Goal: Task Accomplishment & Management: Complete application form

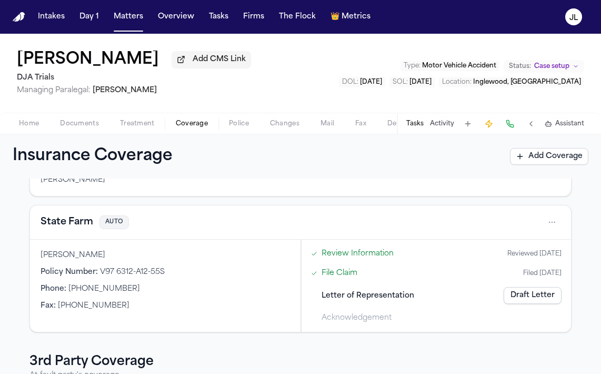
scroll to position [34, 0]
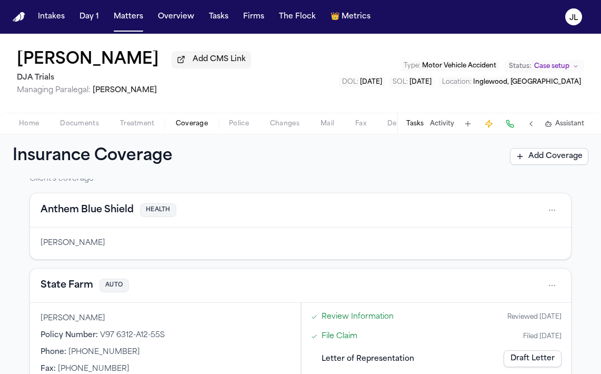
click at [56, 129] on button "Documents" at bounding box center [80, 123] width 60 height 13
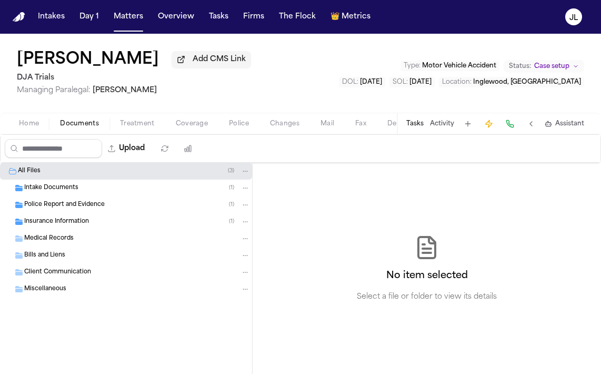
click at [56, 241] on span "Medical Records" at bounding box center [49, 238] width 50 height 9
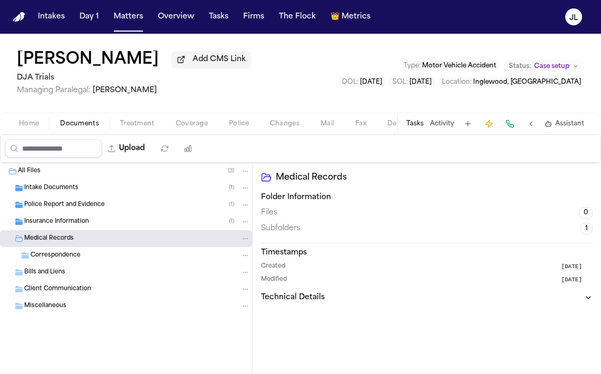
click at [56, 230] on div "Insurance Information ( 1 )" at bounding box center [126, 221] width 252 height 17
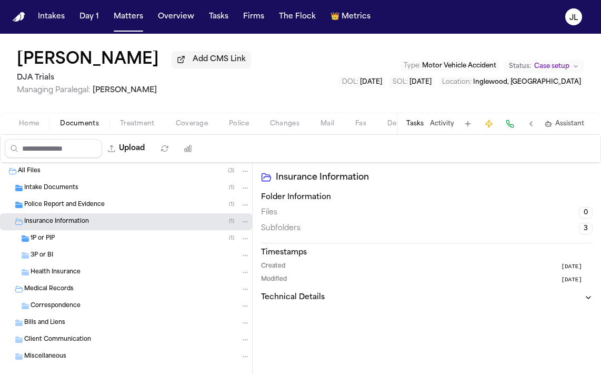
click at [56, 243] on div "1P or PIP ( 1 )" at bounding box center [141, 238] width 220 height 9
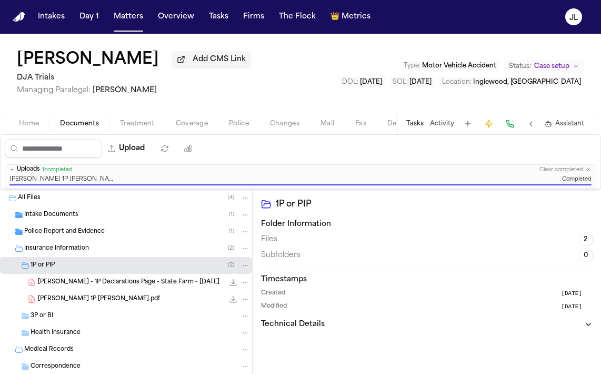
click at [94, 286] on span "[PERSON_NAME] - 1P Declarations Page - State Farm - [DATE]" at bounding box center [129, 282] width 182 height 9
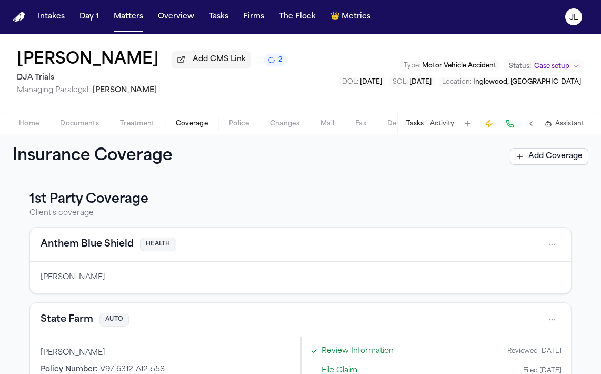
click at [72, 123] on span "Documents" at bounding box center [79, 124] width 39 height 8
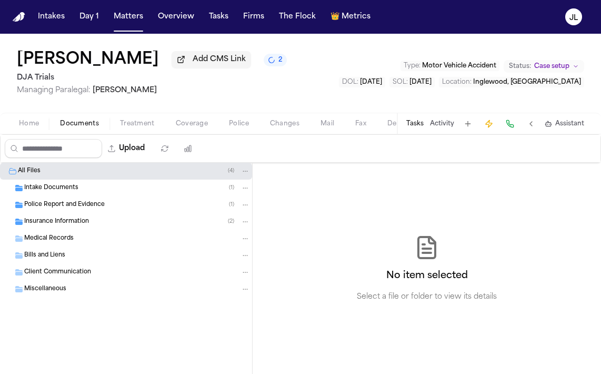
click at [57, 202] on div "Police Report and Evidence ( 1 )" at bounding box center [137, 204] width 226 height 9
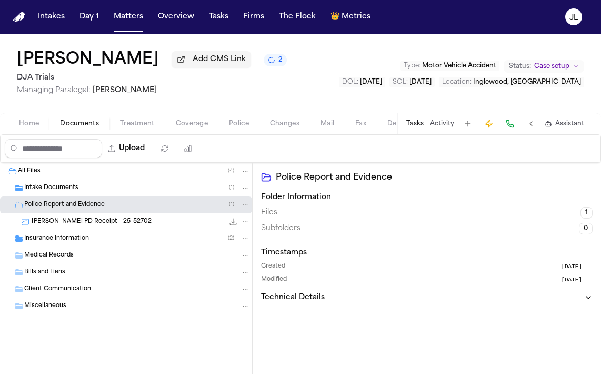
click at [56, 233] on div "Insurance Information ( 2 )" at bounding box center [126, 238] width 252 height 17
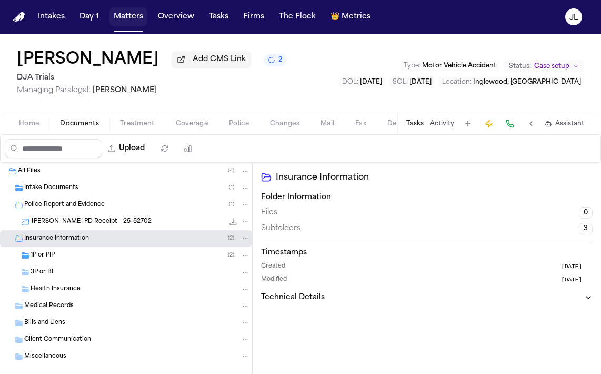
click at [130, 18] on button "Matters" at bounding box center [129, 16] width 38 height 19
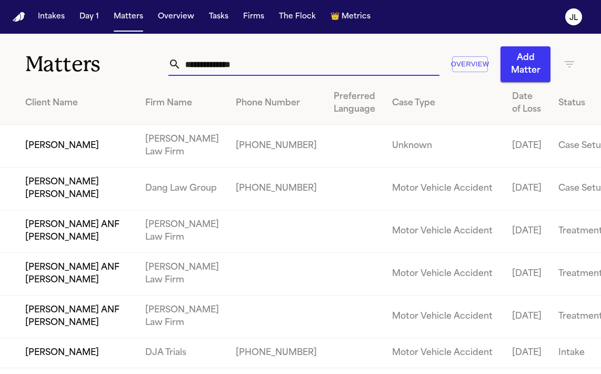
click at [231, 71] on input "text" at bounding box center [310, 64] width 259 height 23
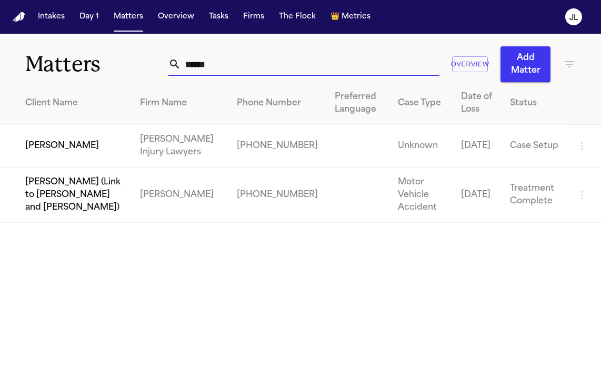
type input "******"
click at [67, 149] on td "[PERSON_NAME]" at bounding box center [66, 146] width 132 height 43
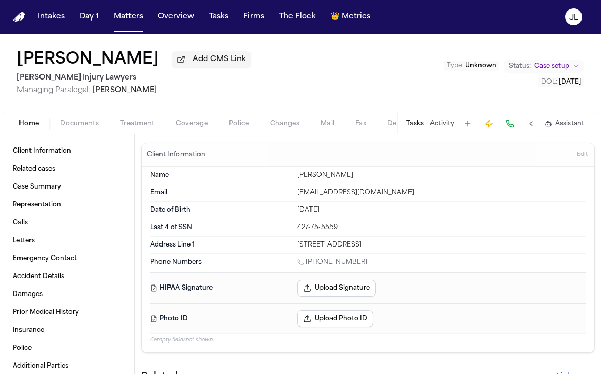
click at [79, 123] on span "Documents" at bounding box center [79, 124] width 39 height 8
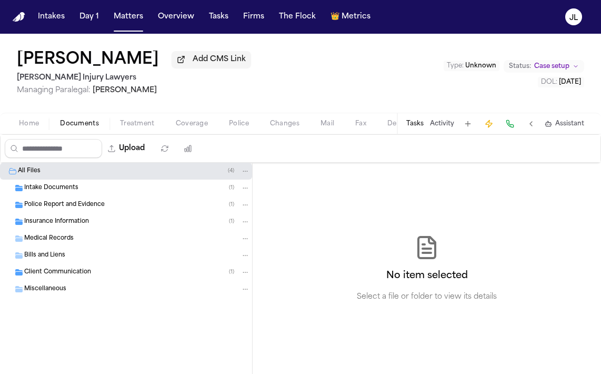
click at [57, 219] on div "Insurance Information ( 1 )" at bounding box center [137, 221] width 226 height 9
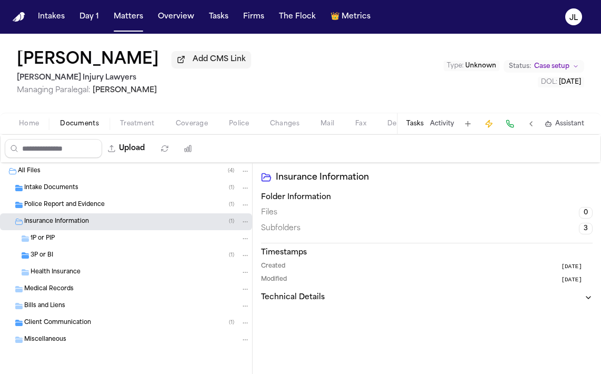
click at [45, 255] on span "3P or BI" at bounding box center [42, 255] width 23 height 9
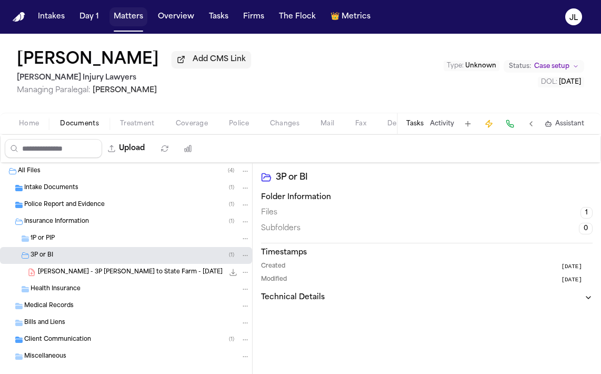
click at [132, 24] on button "Matters" at bounding box center [129, 16] width 38 height 19
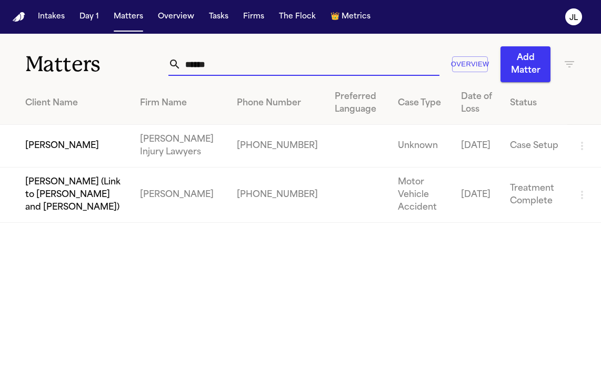
drag, startPoint x: 233, startPoint y: 62, endPoint x: 157, endPoint y: 65, distance: 75.4
click at [157, 65] on div "Matters ****** Overview Add Matter" at bounding box center [300, 58] width 601 height 48
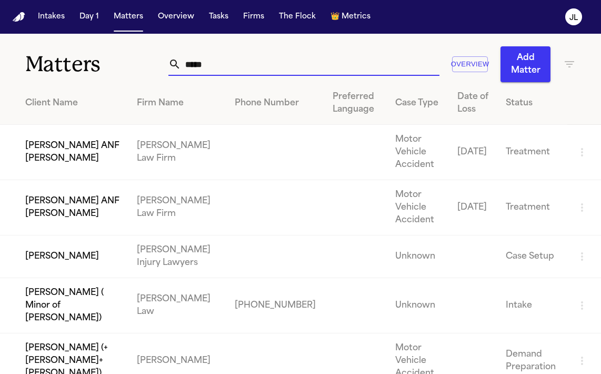
type input "*****"
click at [66, 272] on td "[PERSON_NAME]" at bounding box center [64, 256] width 129 height 43
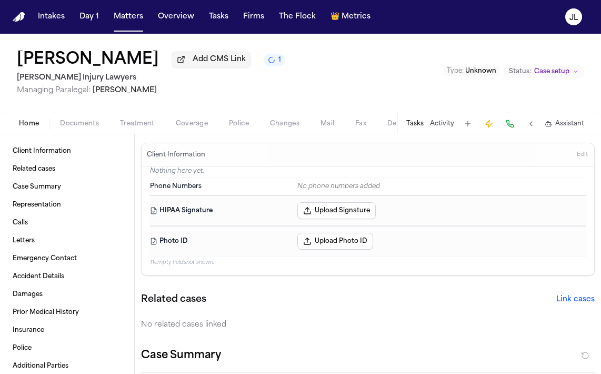
click at [78, 125] on span "Documents" at bounding box center [79, 124] width 39 height 8
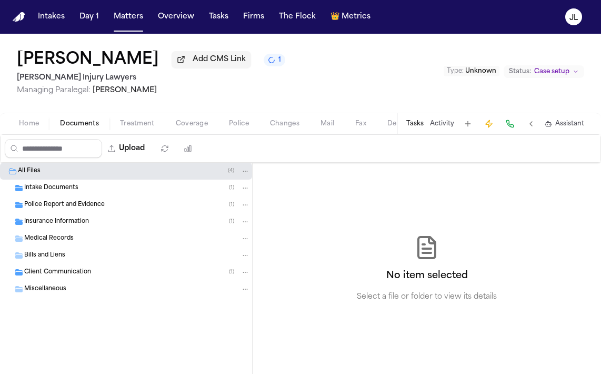
click at [50, 226] on span "Insurance Information" at bounding box center [56, 222] width 65 height 9
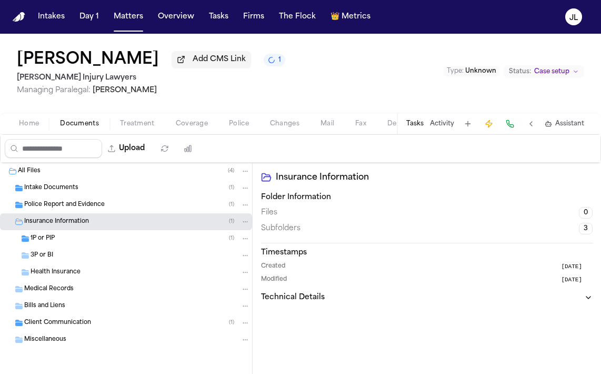
click at [169, 243] on div "1P or PIP ( 1 )" at bounding box center [141, 238] width 220 height 9
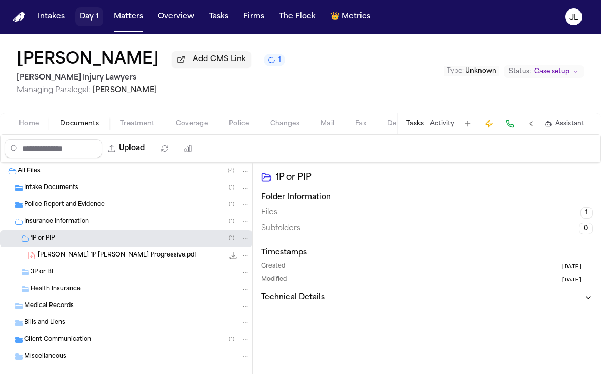
click at [100, 17] on button "Day 1" at bounding box center [89, 16] width 28 height 19
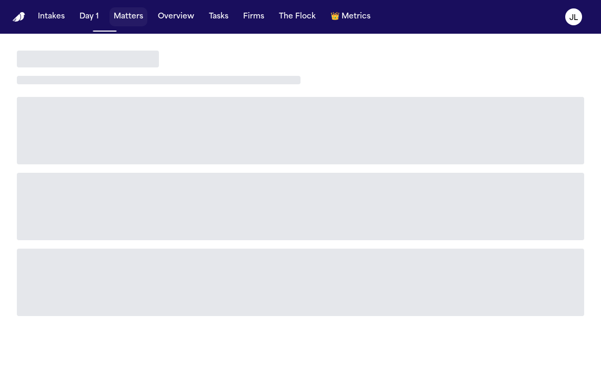
click at [117, 17] on button "Matters" at bounding box center [129, 16] width 38 height 19
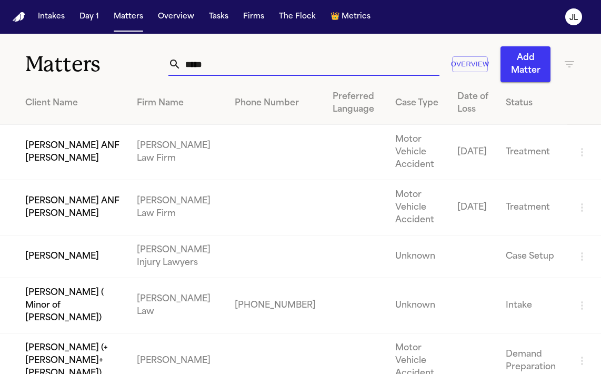
drag, startPoint x: 223, startPoint y: 67, endPoint x: 161, endPoint y: 57, distance: 62.4
click at [161, 58] on div "Matters ***** Overview Add Matter" at bounding box center [300, 58] width 601 height 48
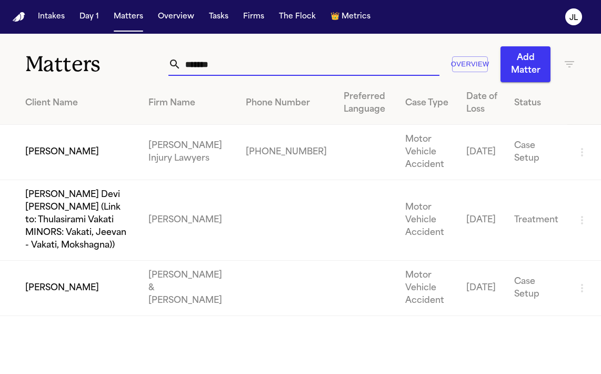
type input "*******"
click at [28, 154] on td "[PERSON_NAME]" at bounding box center [70, 152] width 140 height 55
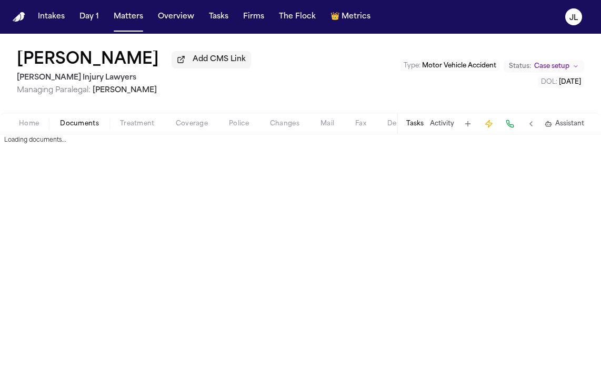
click at [71, 125] on span "Documents" at bounding box center [79, 124] width 39 height 8
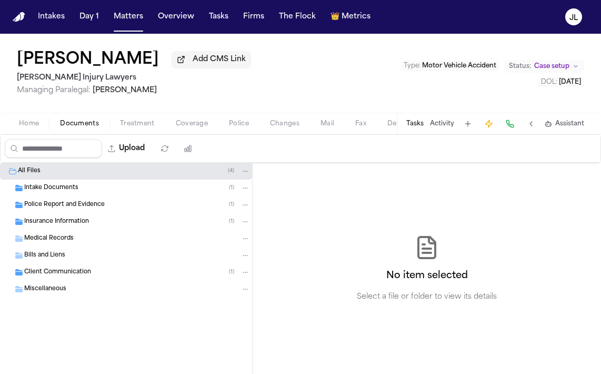
click at [66, 219] on span "Insurance Information" at bounding box center [56, 222] width 65 height 9
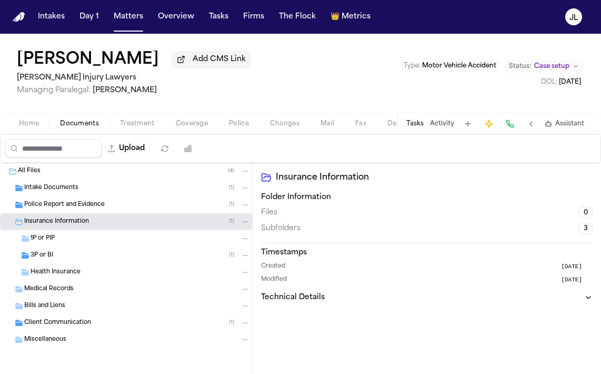
click at [68, 251] on div "3P or BI ( 1 )" at bounding box center [126, 255] width 252 height 17
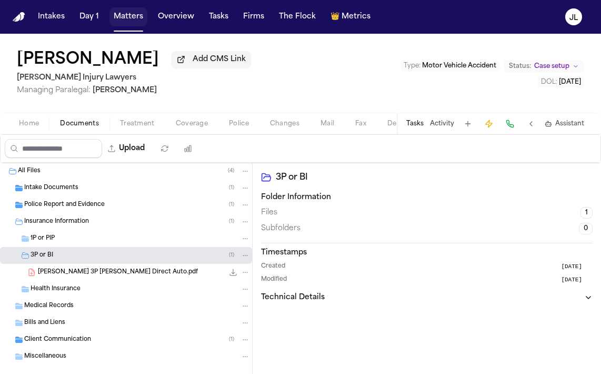
click at [134, 19] on button "Matters" at bounding box center [129, 16] width 38 height 19
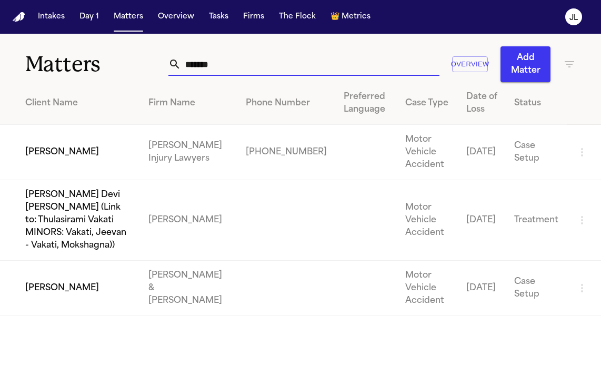
click at [206, 68] on input "*******" at bounding box center [310, 64] width 259 height 23
drag, startPoint x: 239, startPoint y: 71, endPoint x: 161, endPoint y: 64, distance: 78.3
click at [161, 64] on div "Matters ******* Overview Add Matter" at bounding box center [300, 58] width 601 height 48
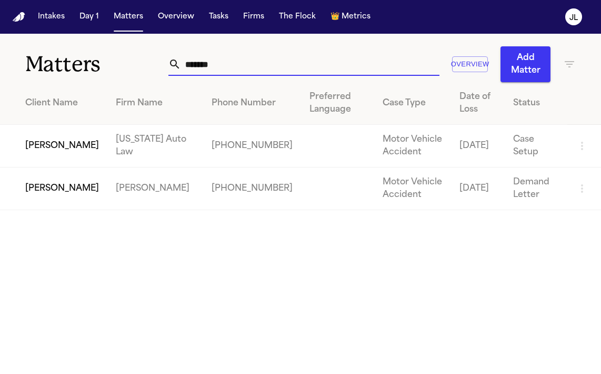
type input "*******"
click at [31, 143] on td "[PERSON_NAME]" at bounding box center [53, 146] width 107 height 43
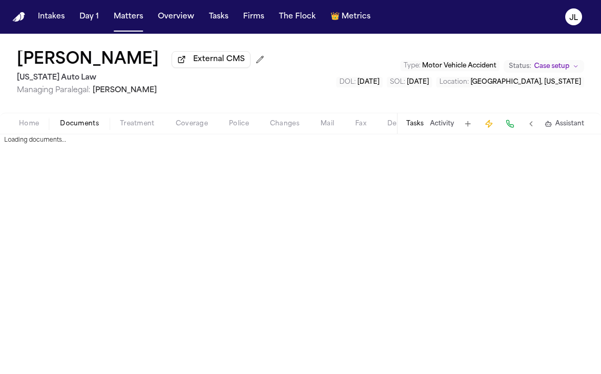
click at [72, 121] on span "Documents" at bounding box center [79, 124] width 39 height 8
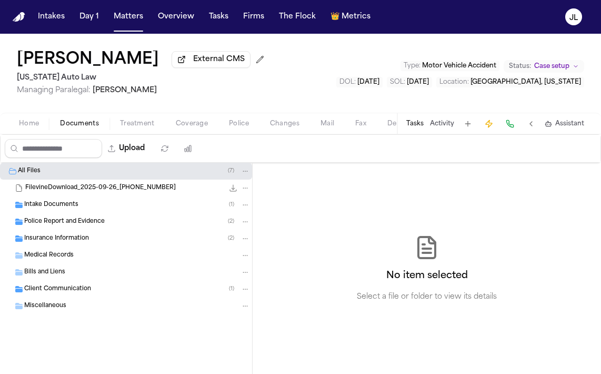
click at [82, 232] on div "Insurance Information ( 2 )" at bounding box center [126, 238] width 252 height 17
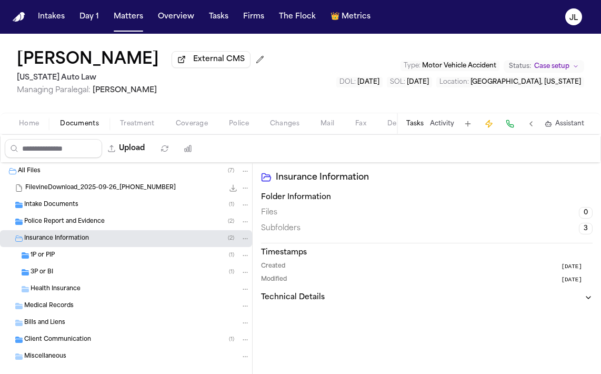
click at [82, 224] on span "Police Report and Evidence" at bounding box center [64, 222] width 81 height 9
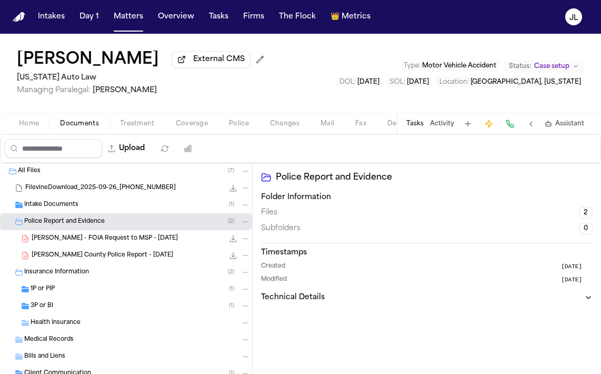
click at [84, 251] on div "[PERSON_NAME] County Police Report - [DATE] 124.0 KB • PDF" at bounding box center [126, 255] width 252 height 17
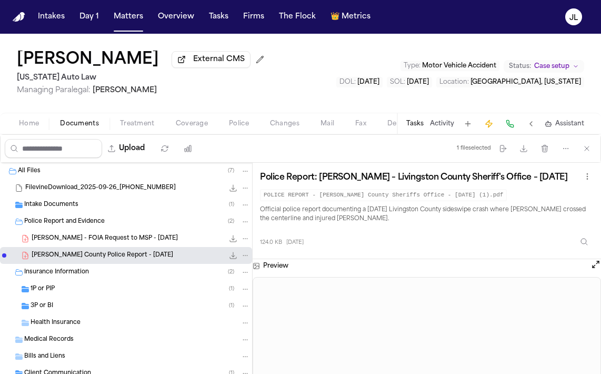
click at [232, 260] on icon "File: J. Champman - Livingston County Police Report - 9.12.25" at bounding box center [233, 255] width 8 height 8
click at [73, 294] on div "1P or PIP ( 1 )" at bounding box center [141, 288] width 220 height 9
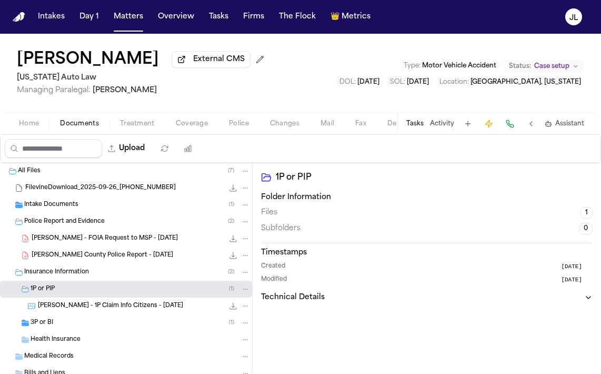
click at [121, 325] on div "3P or BI ( 1 )" at bounding box center [141, 322] width 220 height 9
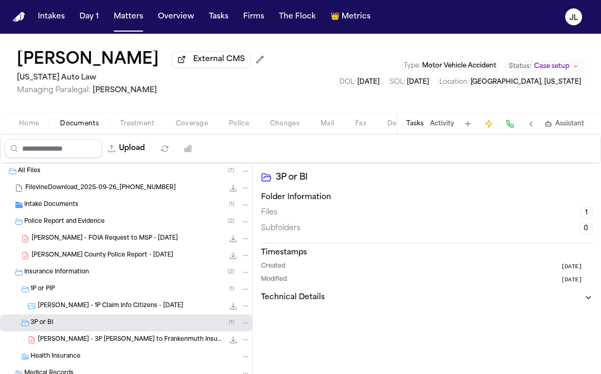
click at [237, 344] on icon "File: J. Champman - 3P LOR to Frankenmuth Insurance - 9.30.25 and Police Report…" at bounding box center [233, 339] width 8 height 8
click at [245, 343] on icon "File: J. Champman - 3P LOR to Frankenmuth Insurance - 9.30.25 and Police Report…" at bounding box center [245, 339] width 7 height 7
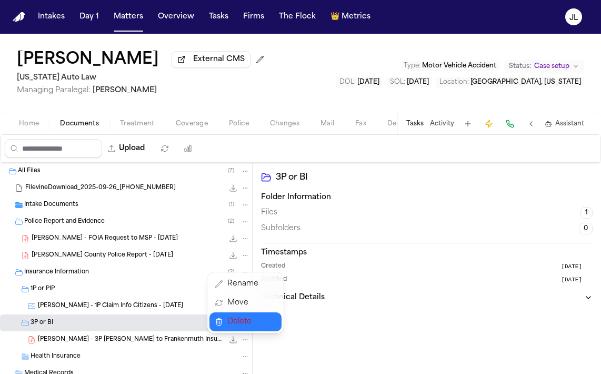
click at [244, 321] on span "Delete" at bounding box center [243, 321] width 31 height 13
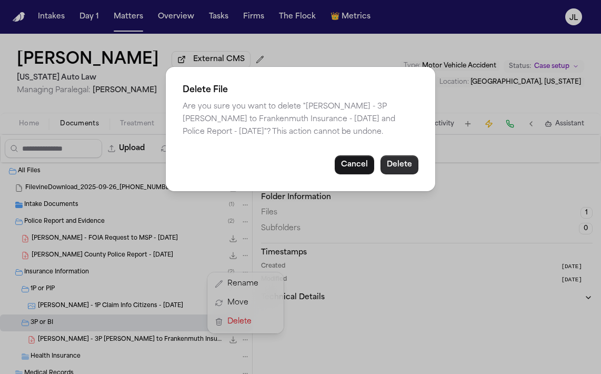
click at [394, 163] on button "Delete" at bounding box center [400, 164] width 38 height 19
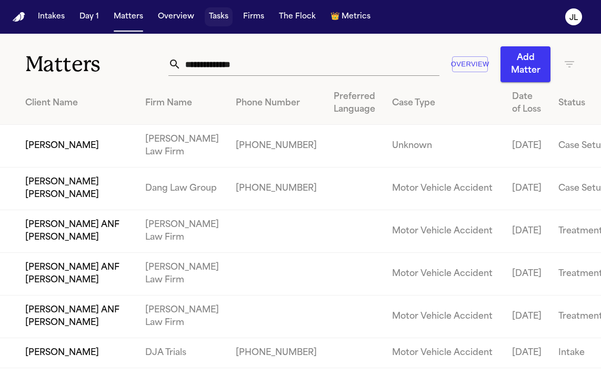
click at [218, 16] on button "Tasks" at bounding box center [219, 16] width 28 height 19
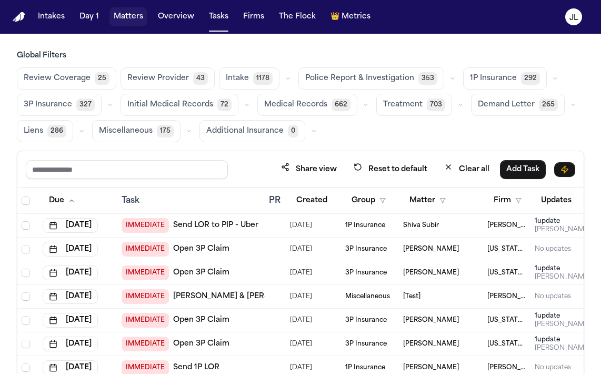
click at [127, 12] on button "Matters" at bounding box center [129, 16] width 38 height 19
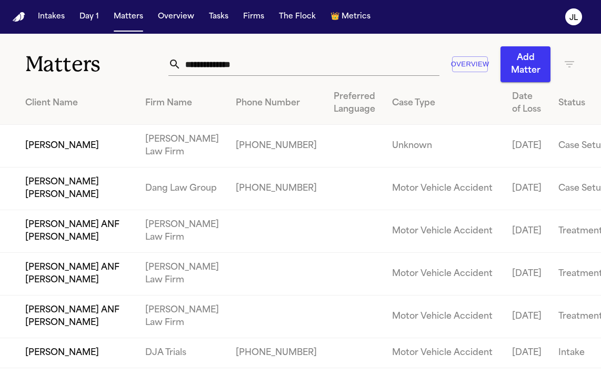
click at [247, 72] on input "text" at bounding box center [310, 64] width 259 height 23
paste input "**********"
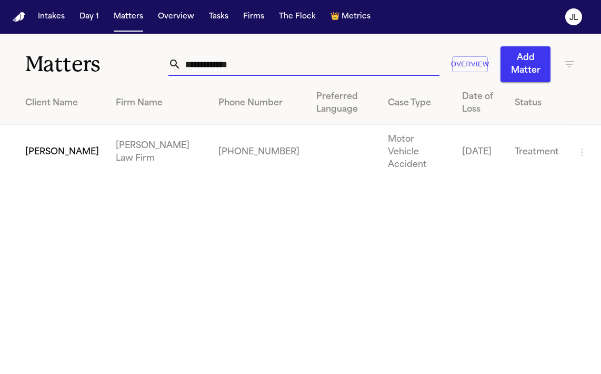
type input "**********"
click at [49, 139] on td "[PERSON_NAME]" at bounding box center [53, 152] width 107 height 55
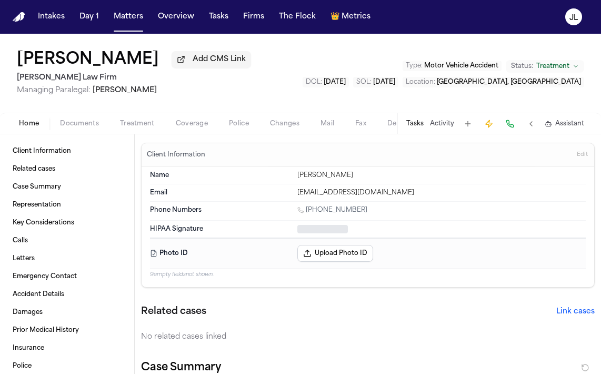
type textarea "*"
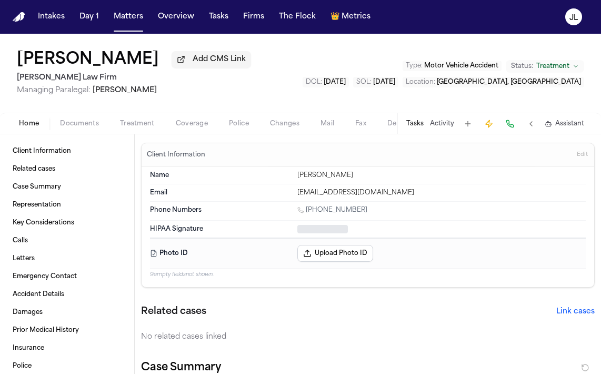
type textarea "*"
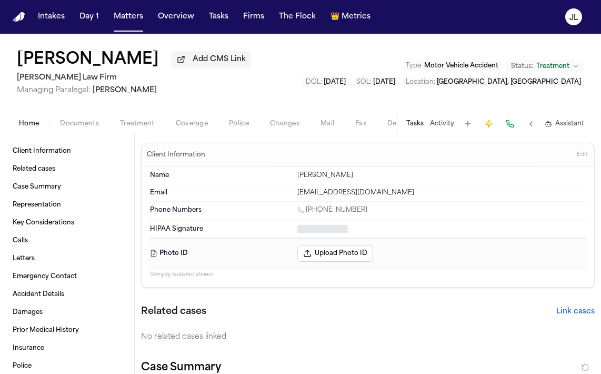
type textarea "*"
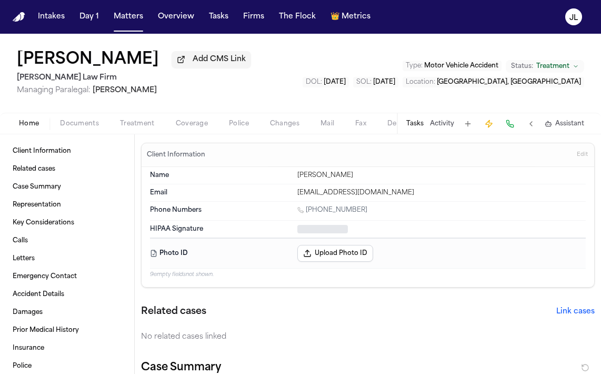
type textarea "*"
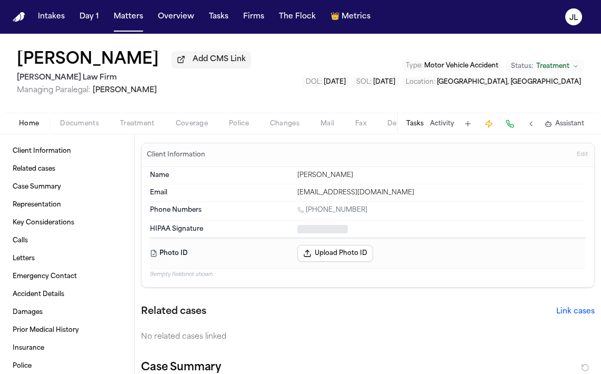
type textarea "*"
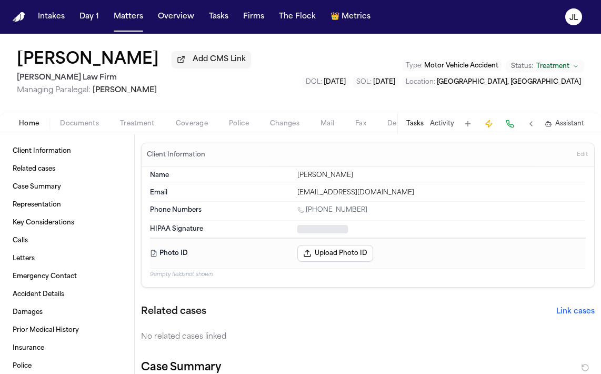
type textarea "*"
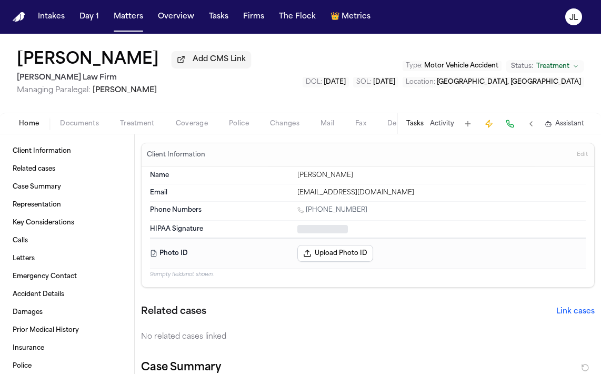
type textarea "*"
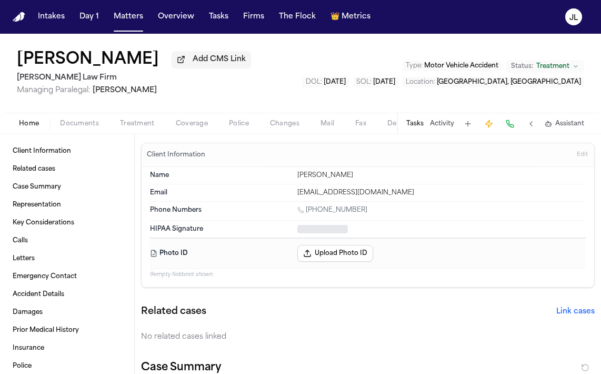
type textarea "*"
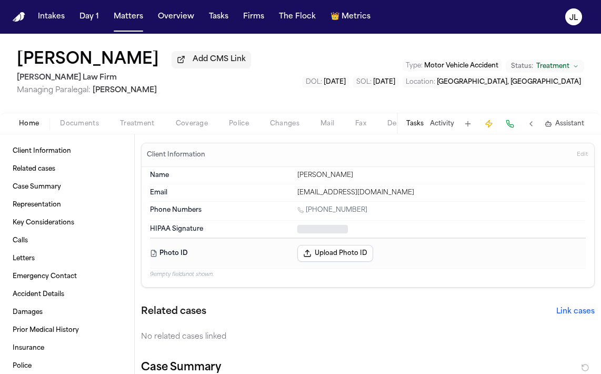
type textarea "*"
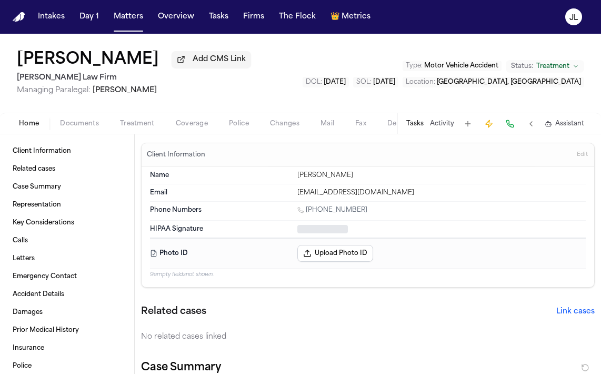
type textarea "*"
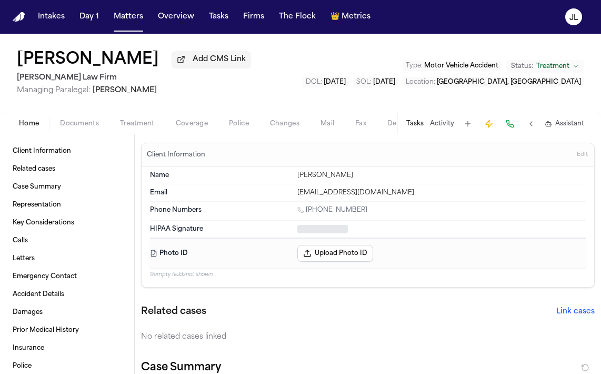
type textarea "*"
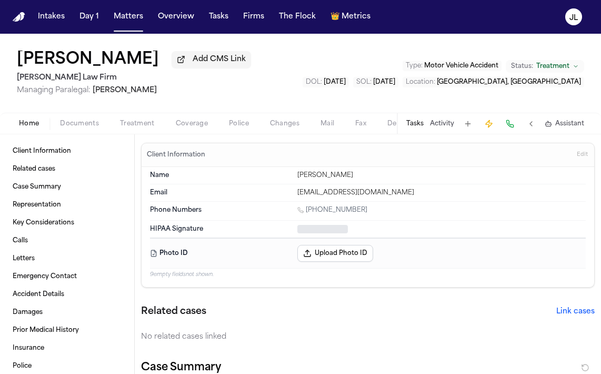
type textarea "*"
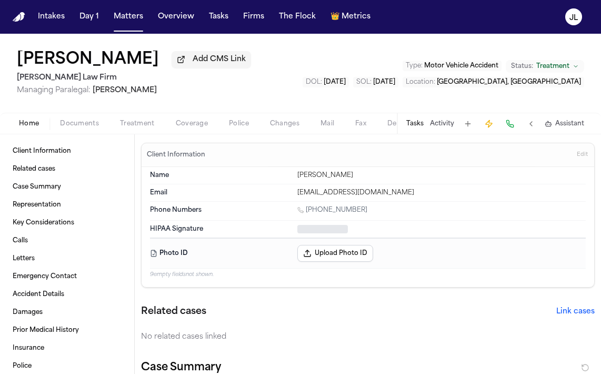
type textarea "*"
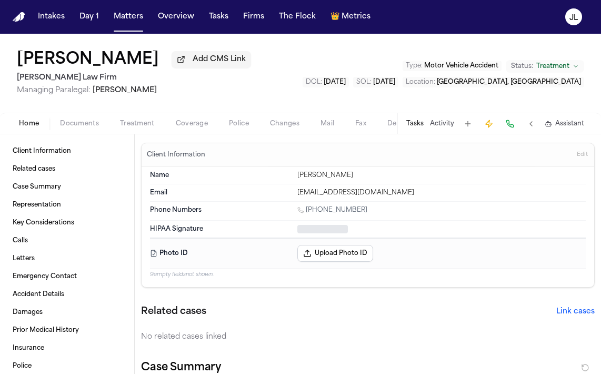
type textarea "*"
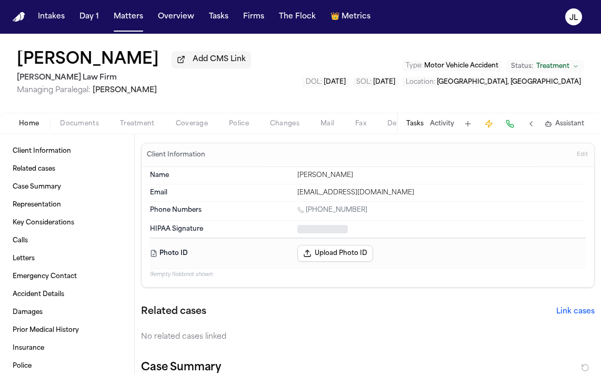
type textarea "*"
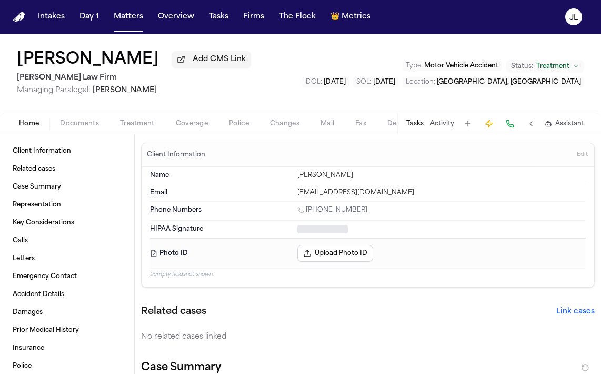
type textarea "*"
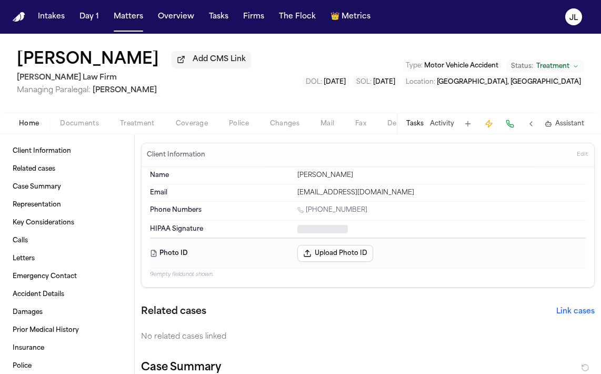
type textarea "*"
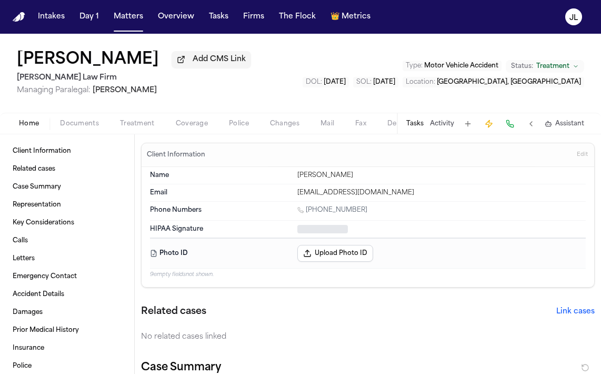
type textarea "*"
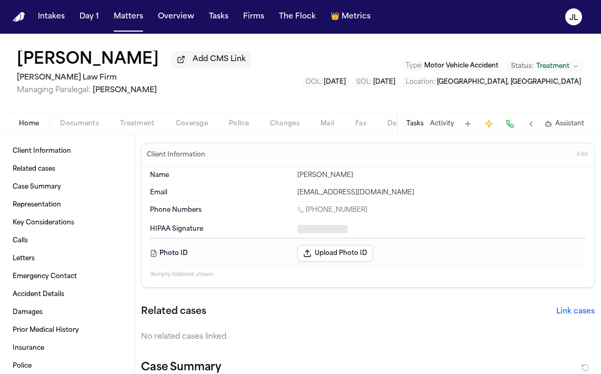
type textarea "*"
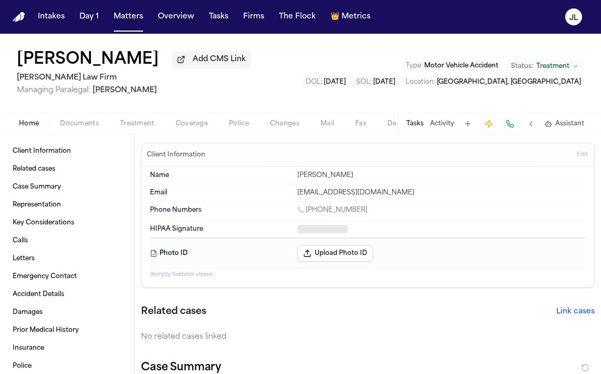
type textarea "*"
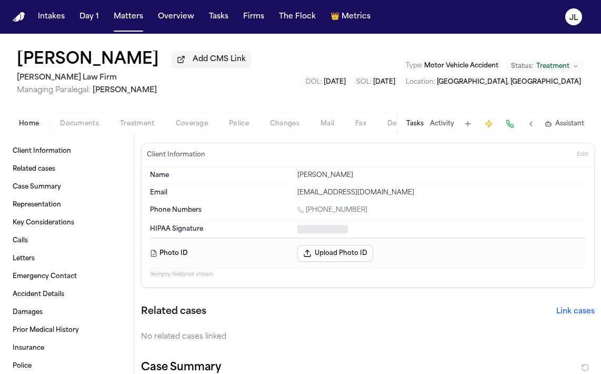
type textarea "*"
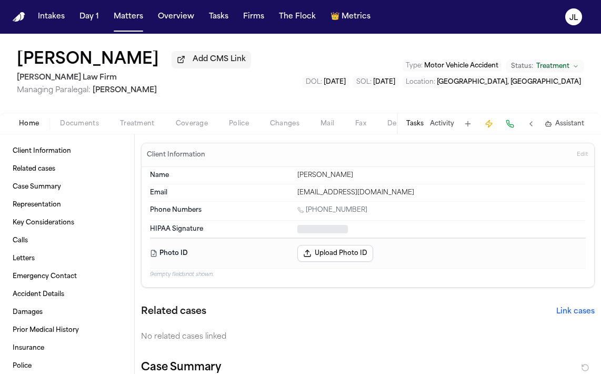
type textarea "*"
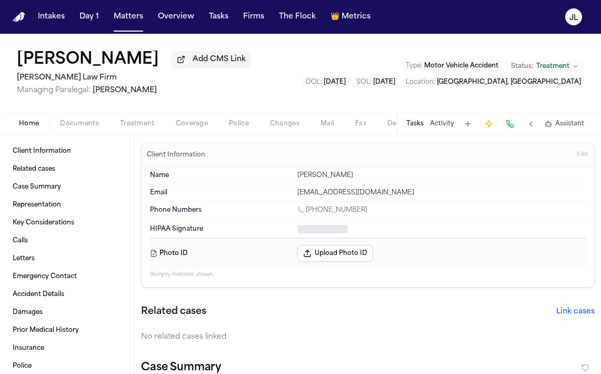
type textarea "*"
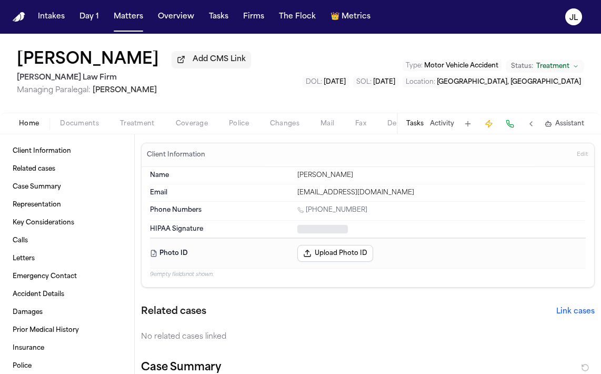
type textarea "*"
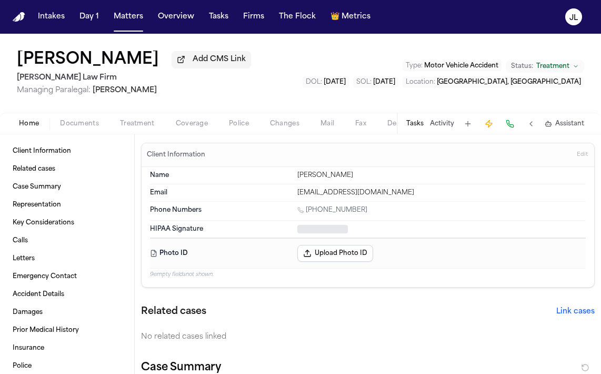
type textarea "*"
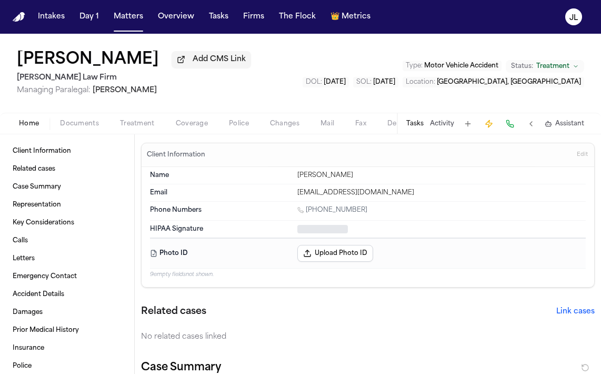
type textarea "*"
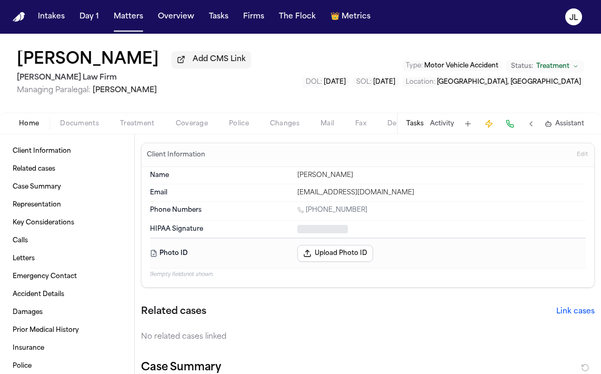
type textarea "*"
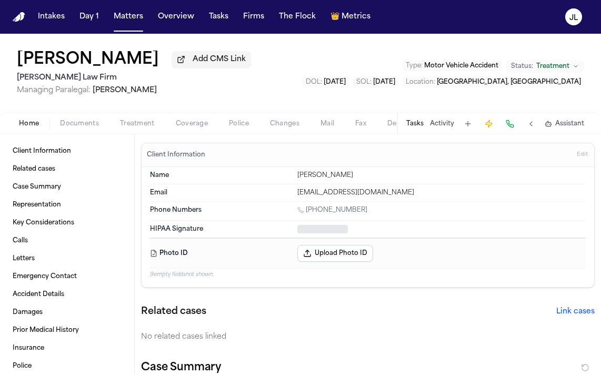
type textarea "*"
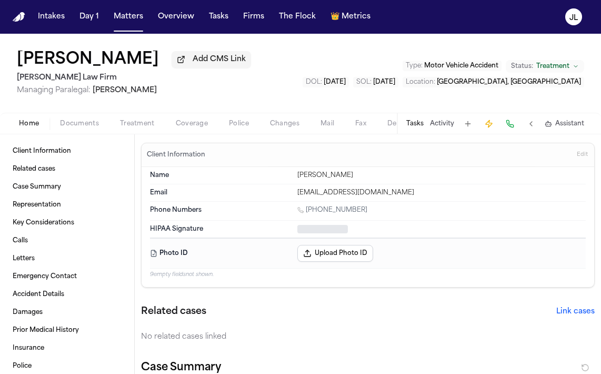
type textarea "*"
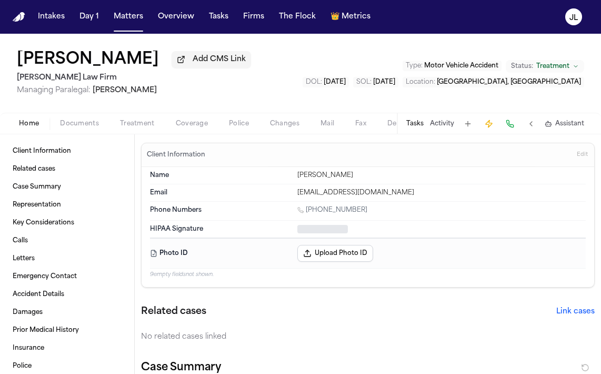
type textarea "*"
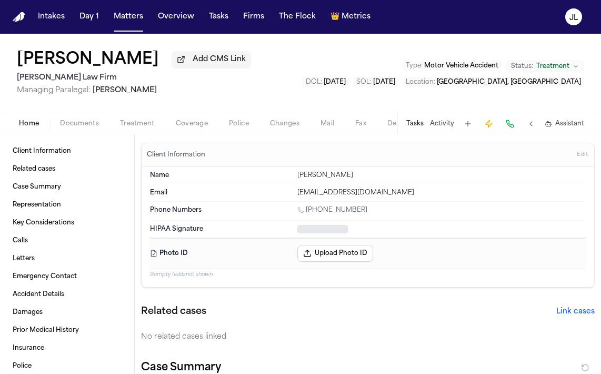
type textarea "*"
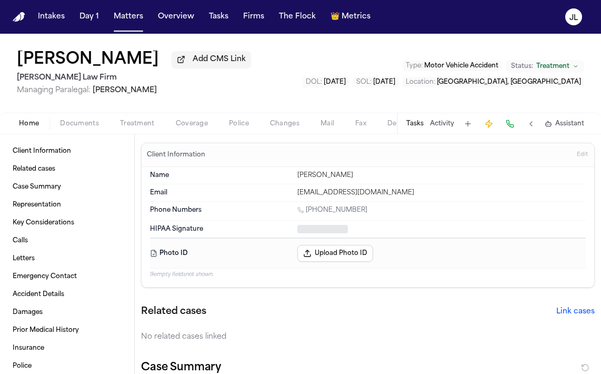
type textarea "*"
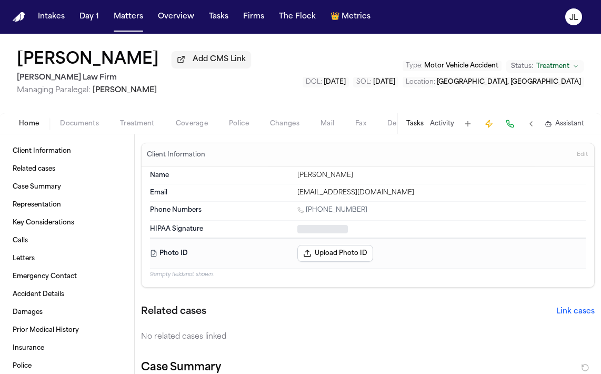
type textarea "*"
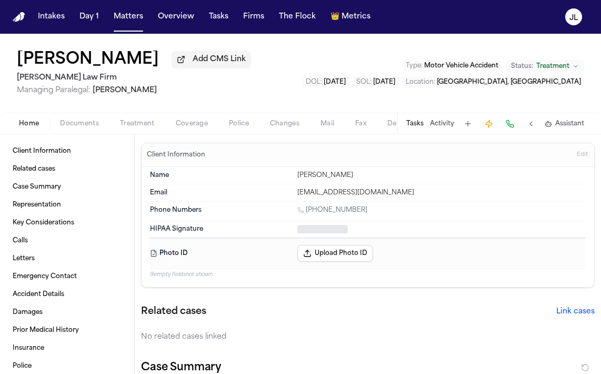
type textarea "*"
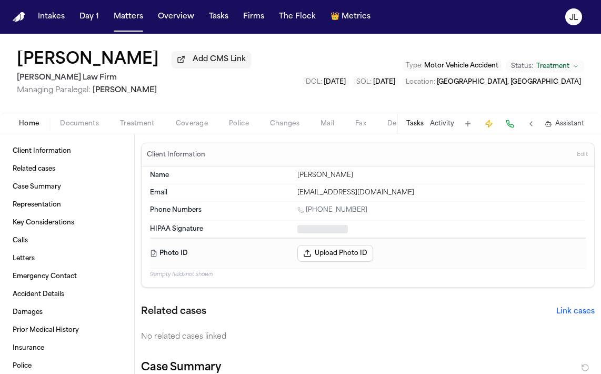
type textarea "*"
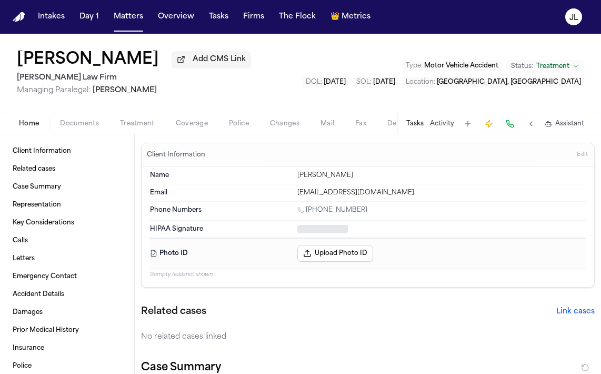
type textarea "*"
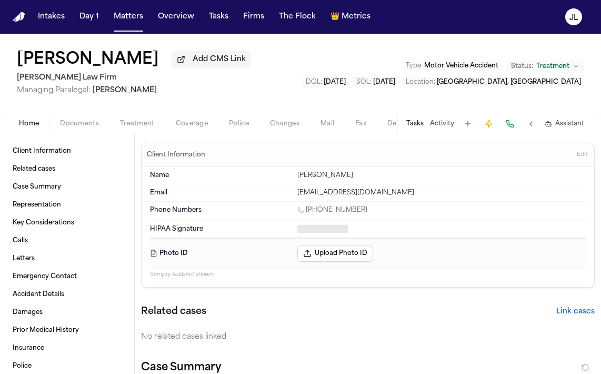
type textarea "*"
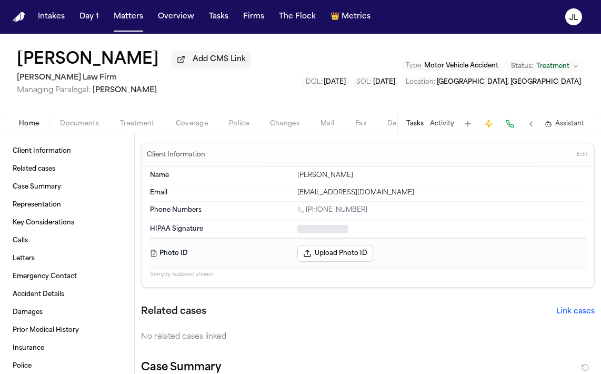
type textarea "*"
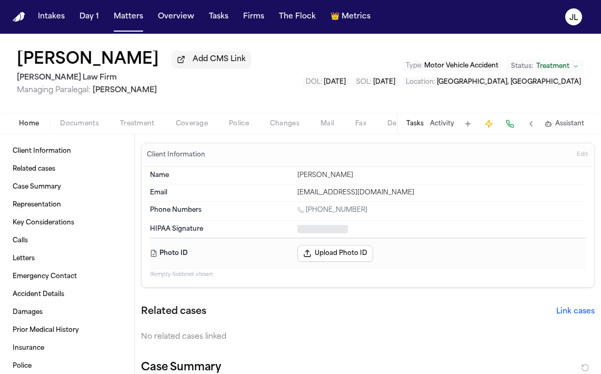
type textarea "*"
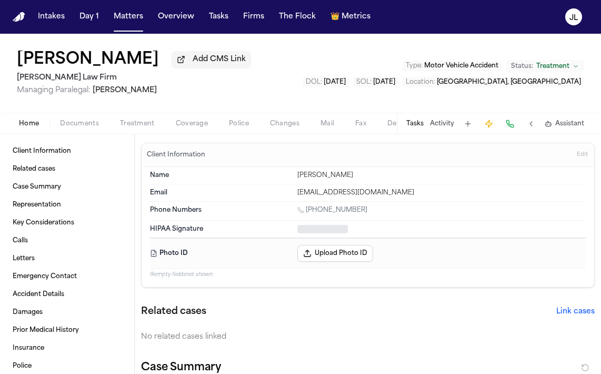
type textarea "*"
click at [205, 132] on div "Home Documents Treatment Coverage Police Changes Mail Fax Demand Workspaces Art…" at bounding box center [300, 123] width 601 height 21
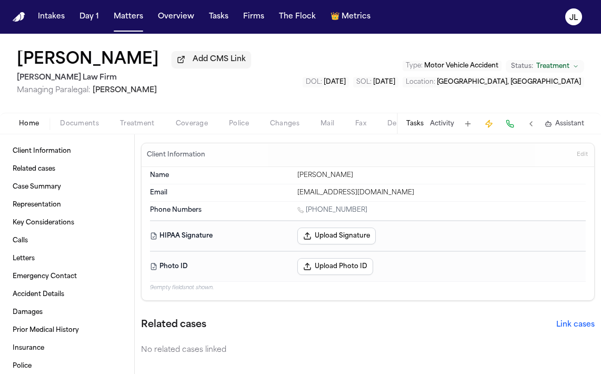
click at [204, 128] on span "Coverage" at bounding box center [192, 124] width 32 height 8
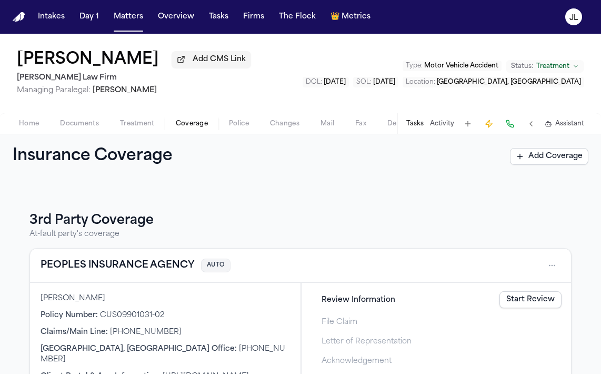
scroll to position [147, 0]
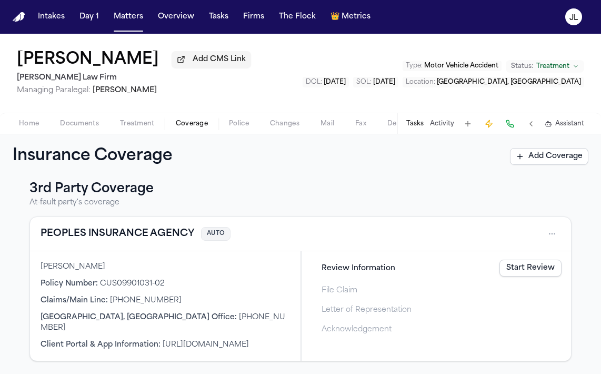
click at [546, 273] on link "Start Review" at bounding box center [531, 268] width 62 height 17
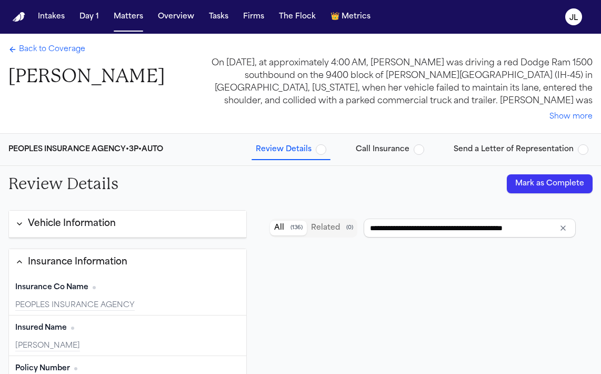
click at [539, 180] on button "Mark as Complete" at bounding box center [550, 183] width 86 height 19
click at [377, 150] on span "Call Insurance" at bounding box center [383, 149] width 54 height 11
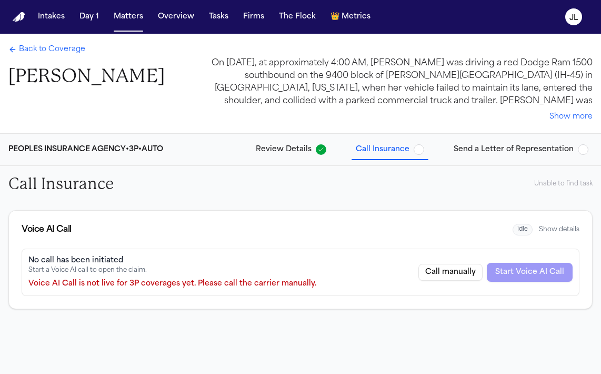
click at [456, 265] on button "Call manually" at bounding box center [451, 272] width 64 height 17
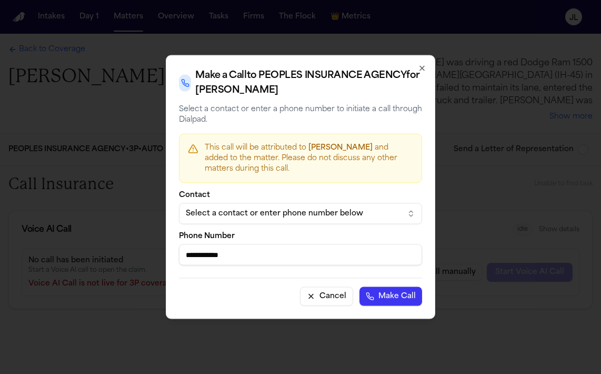
click at [302, 266] on form "**********" at bounding box center [300, 249] width 243 height 114
click at [302, 262] on input "**********" at bounding box center [300, 254] width 243 height 21
drag, startPoint x: 302, startPoint y: 262, endPoint x: 178, endPoint y: 261, distance: 123.8
click at [178, 261] on div "**********" at bounding box center [301, 187] width 270 height 264
paste input "*"
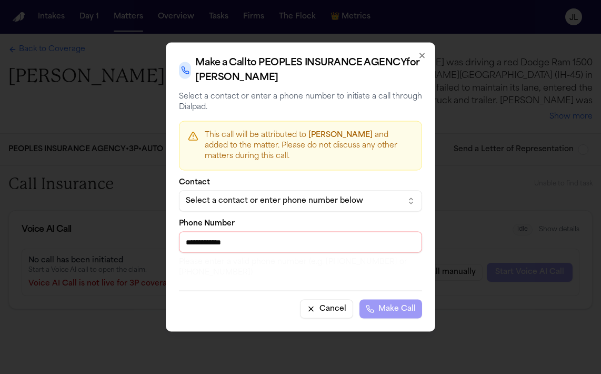
click at [189, 242] on input "**********" at bounding box center [300, 242] width 243 height 21
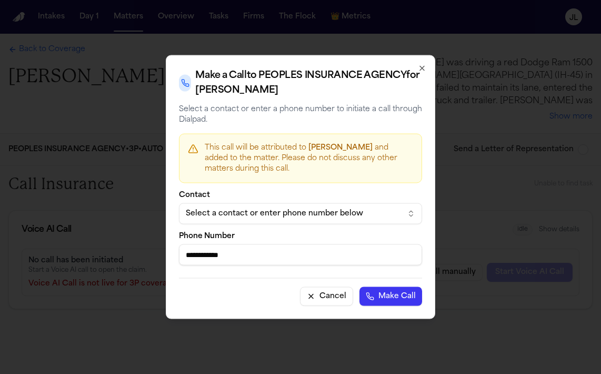
click at [360, 287] on button "Make Call" at bounding box center [391, 296] width 63 height 19
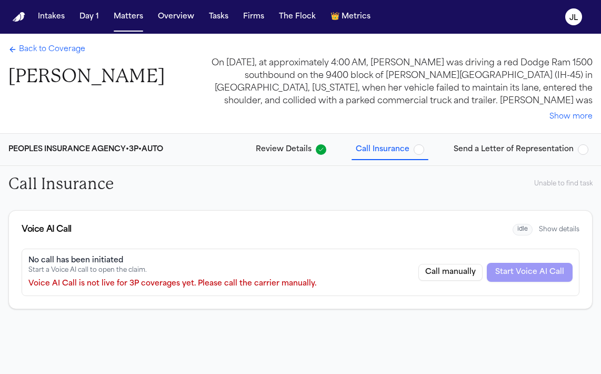
click at [73, 54] on span "Back to Coverage" at bounding box center [52, 49] width 66 height 11
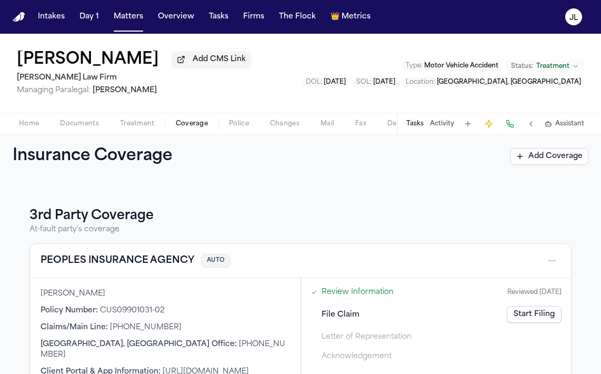
scroll to position [147, 0]
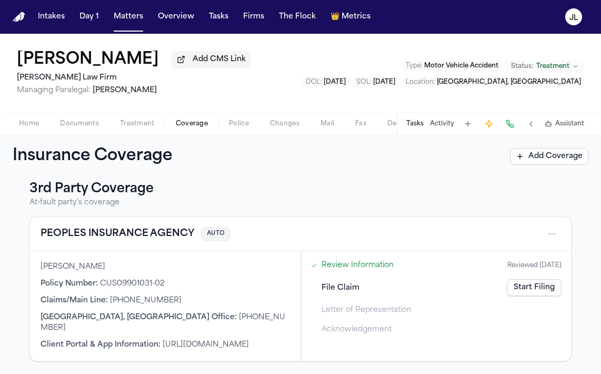
click at [111, 240] on button "PEOPLES INSURANCE AGENCY" at bounding box center [118, 233] width 154 height 15
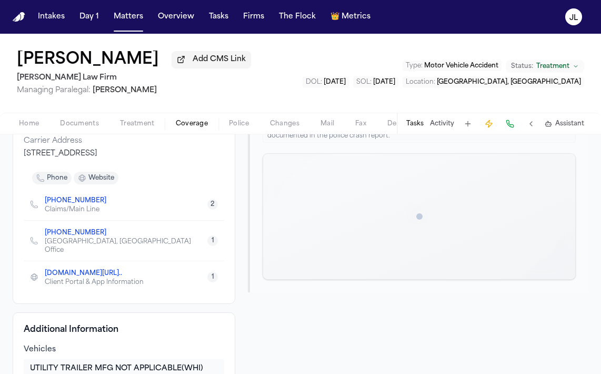
scroll to position [162, 0]
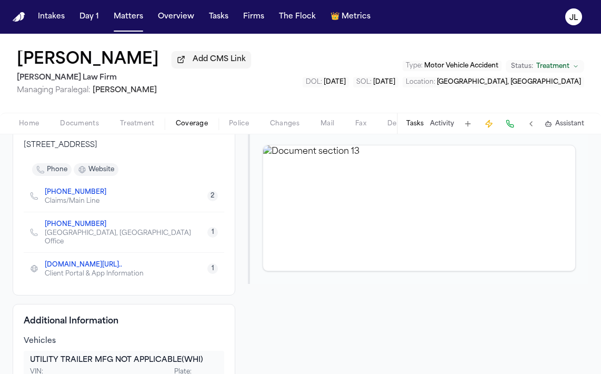
click at [510, 130] on button at bounding box center [510, 123] width 15 height 15
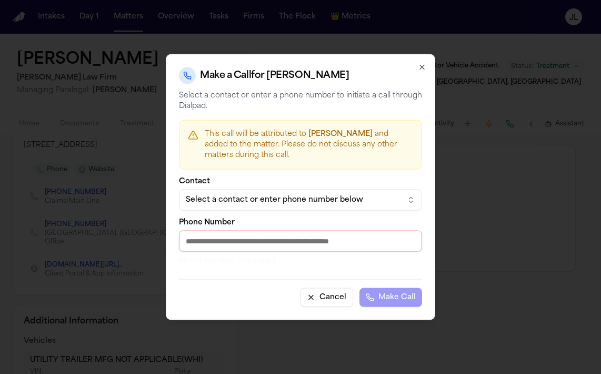
click at [257, 234] on input "Phone Number" at bounding box center [300, 241] width 243 height 21
paste input "**********"
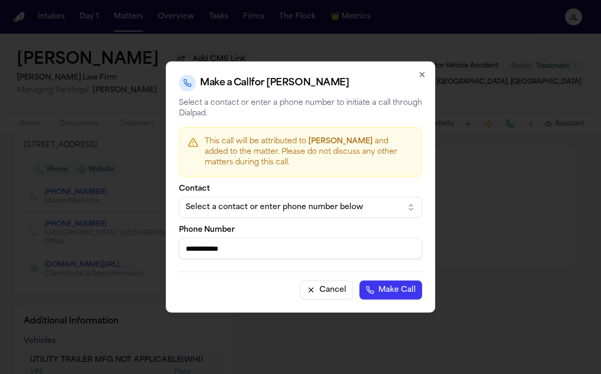
click at [388, 289] on button "Make Call" at bounding box center [391, 290] width 63 height 19
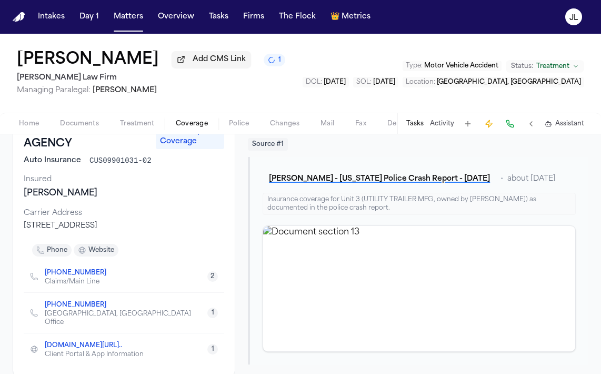
scroll to position [80, 0]
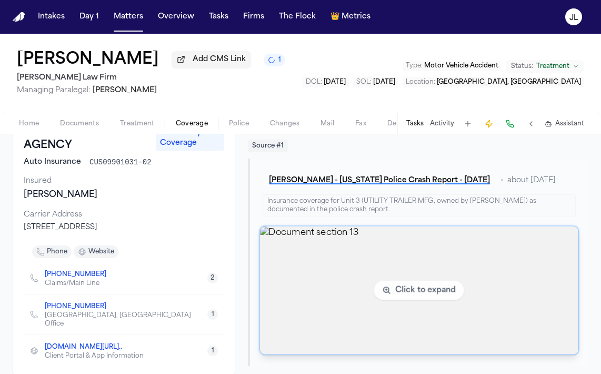
click at [312, 299] on img "View document section 13" at bounding box center [419, 290] width 319 height 128
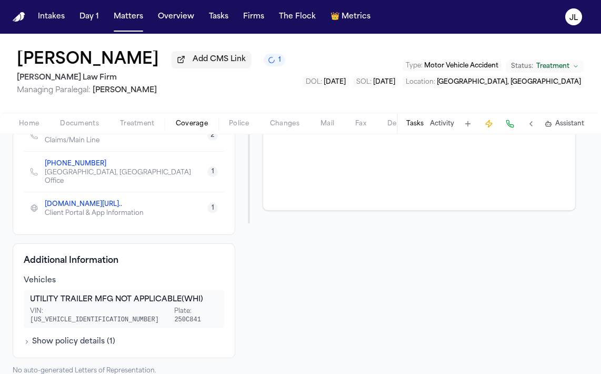
scroll to position [0, 0]
